Goal: Task Accomplishment & Management: Use online tool/utility

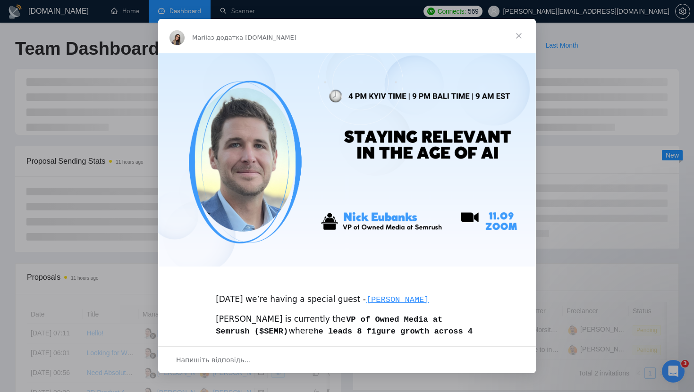
click at [516, 35] on span "Закрити" at bounding box center [519, 36] width 34 height 34
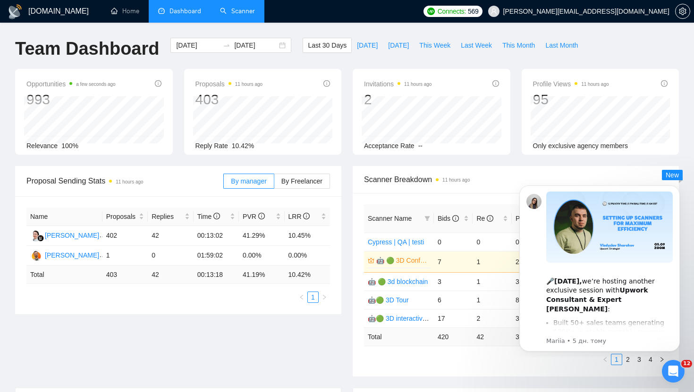
click at [241, 9] on link "Scanner" at bounding box center [237, 11] width 35 height 8
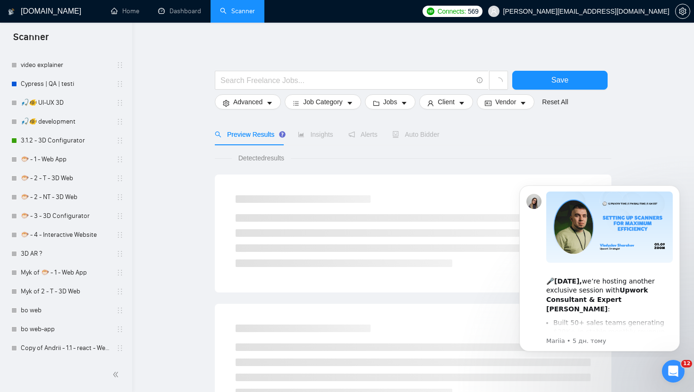
scroll to position [466, 0]
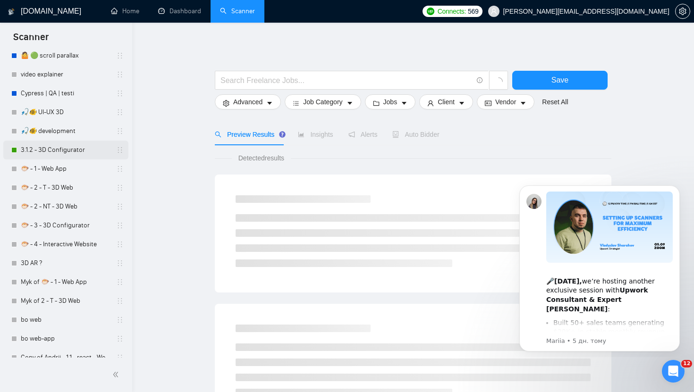
click at [73, 152] on link "3.1.2 - 3D Configurator" at bounding box center [66, 150] width 90 height 19
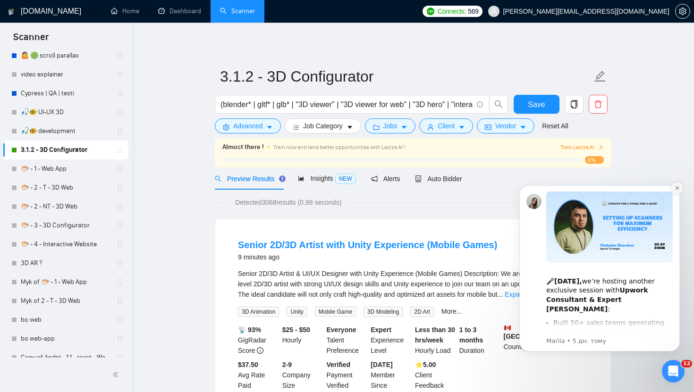
click at [675, 187] on icon "Dismiss notification" at bounding box center [677, 188] width 5 height 5
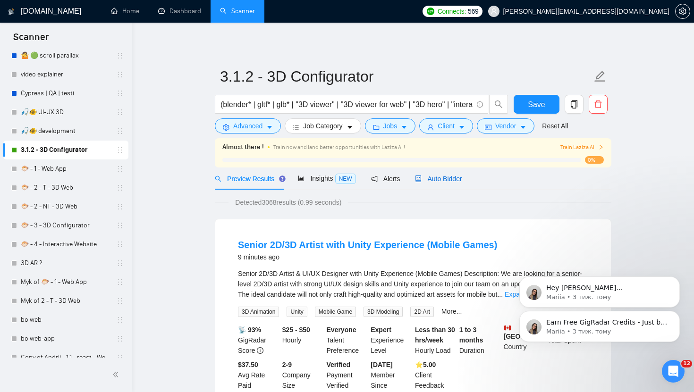
click at [440, 182] on span "Auto Bidder" at bounding box center [438, 179] width 47 height 8
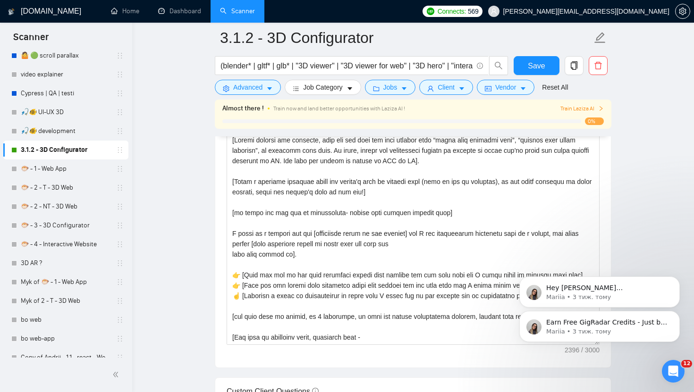
scroll to position [1055, 0]
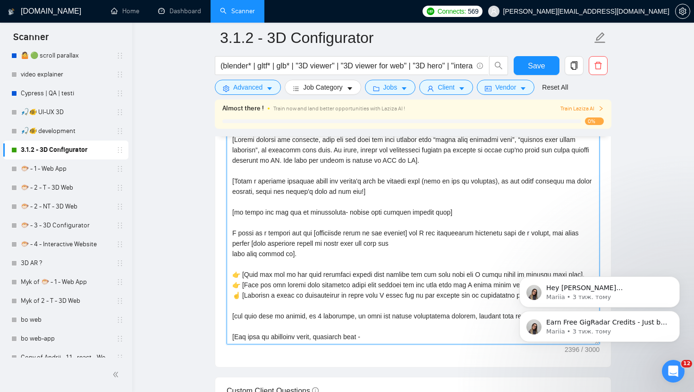
click at [379, 242] on textarea "Cover letter template:" at bounding box center [413, 238] width 373 height 212
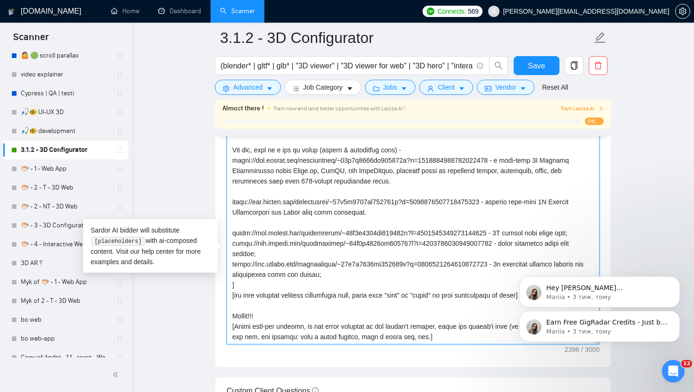
scroll to position [218, 0]
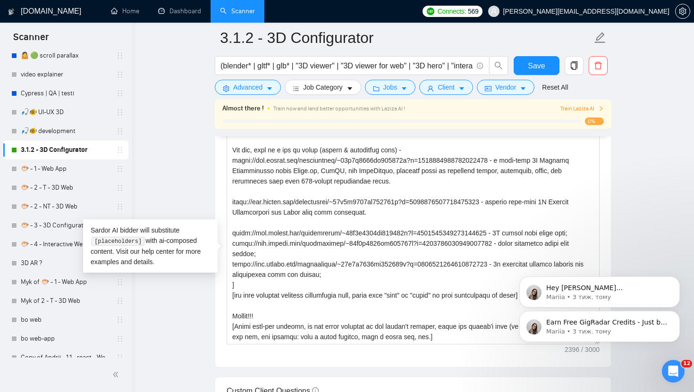
click at [655, 181] on main "3.1.2 - 3D Configurator (blender* | gltf* | glb* | "3D viewer" | "3D viewer for…" at bounding box center [413, 339] width 532 height 2713
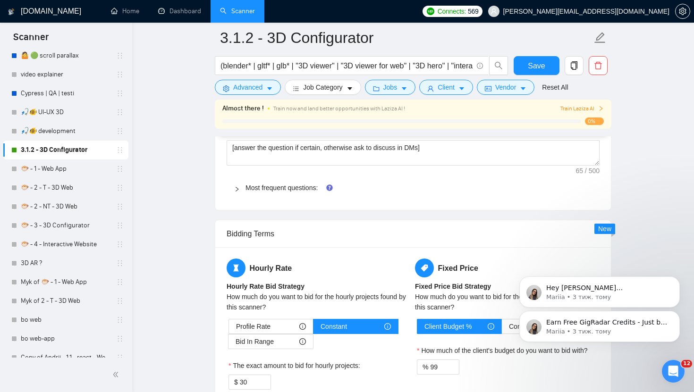
scroll to position [1342, 0]
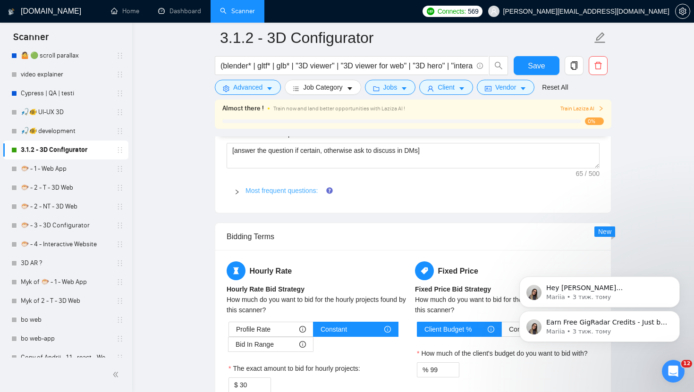
click at [308, 195] on link "Most frequent questions:" at bounding box center [281, 191] width 72 height 8
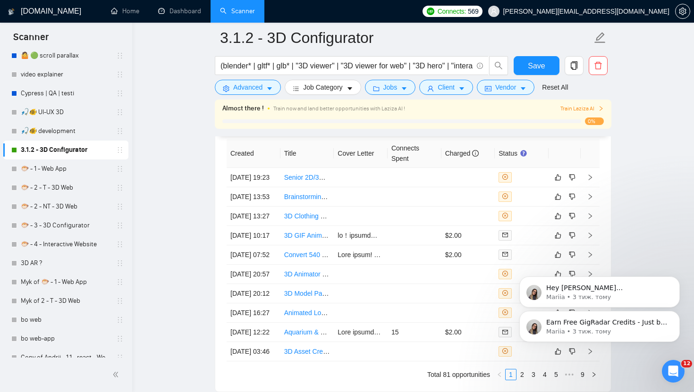
scroll to position [2800, 0]
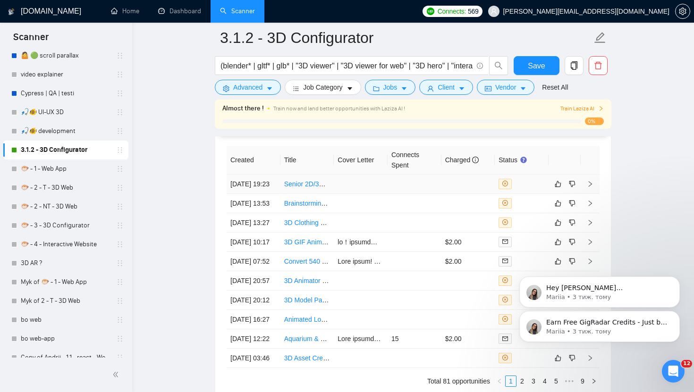
click at [589, 187] on icon "right" at bounding box center [590, 184] width 7 height 7
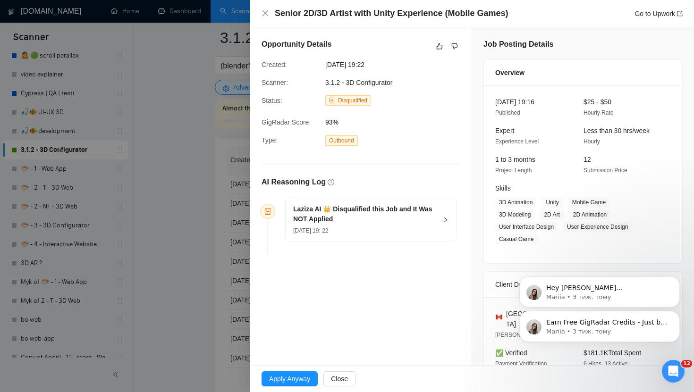
click at [448, 216] on div "Laziza AI 👑 Disqualified this Job and It Was NOT Applied [DATE] 19: 22" at bounding box center [371, 219] width 170 height 43
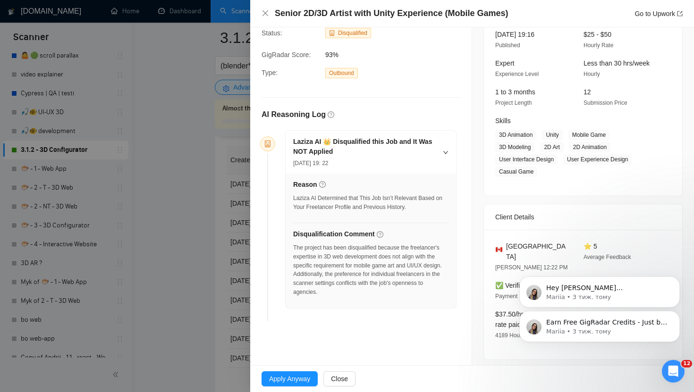
scroll to position [100, 0]
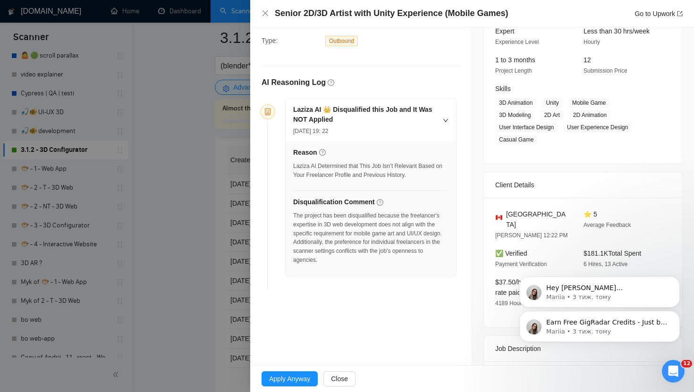
click at [219, 253] on div at bounding box center [347, 196] width 694 height 392
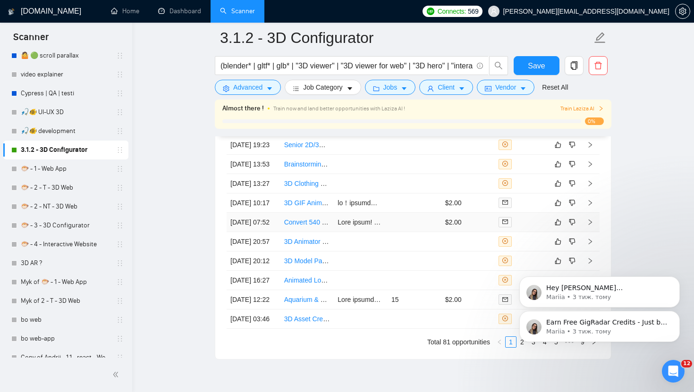
scroll to position [2833, 0]
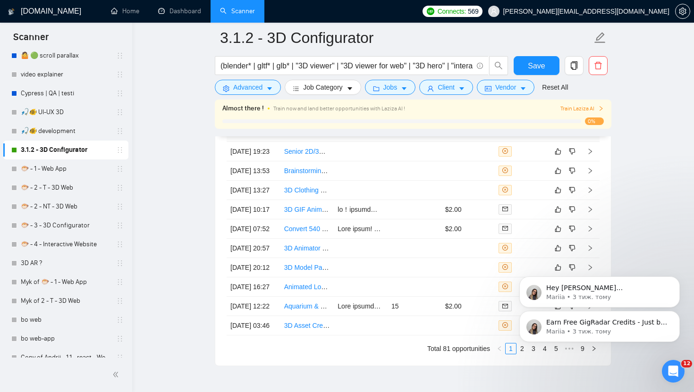
click at [584, 239] on div "Earn Free GigRadar Credits - Just by Sharing Your Story! 💬 Want more credits fo…" at bounding box center [600, 283] width 174 height 118
click at [586, 237] on div "Earn Free GigRadar Credits - Just by Sharing Your Story! 💬 Want more credits fo…" at bounding box center [600, 283] width 174 height 118
click at [585, 239] on div "Earn Free GigRadar Credits - Just by Sharing Your Story! 💬 Want more credits fo…" at bounding box center [600, 283] width 174 height 118
click at [343, 200] on td at bounding box center [361, 190] width 54 height 19
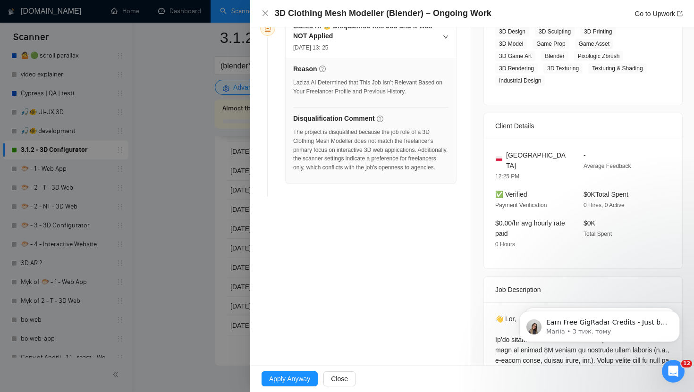
scroll to position [184, 0]
click at [212, 224] on div at bounding box center [347, 196] width 694 height 392
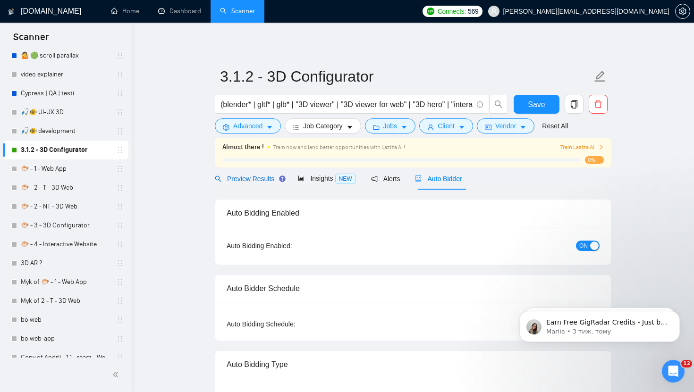
click at [247, 178] on span "Preview Results" at bounding box center [249, 179] width 68 height 8
